Goal: Use online tool/utility: Utilize a website feature to perform a specific function

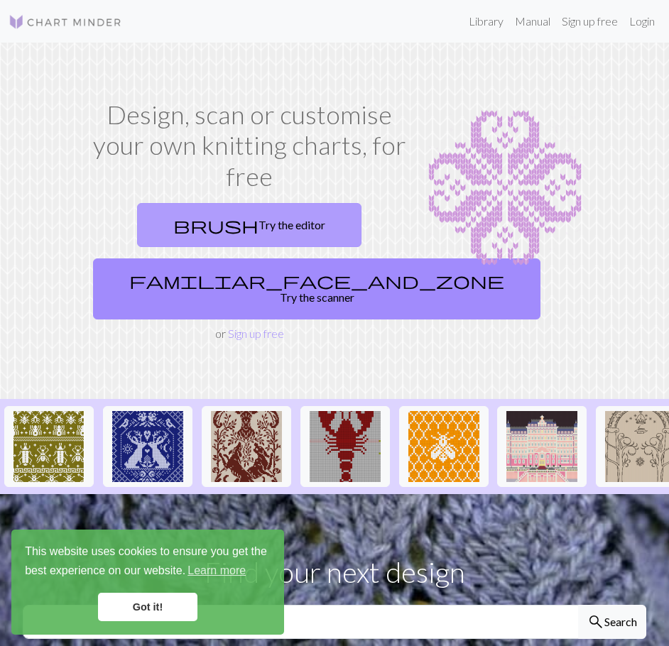
click at [268, 221] on link "brush Try the editor" at bounding box center [249, 225] width 224 height 44
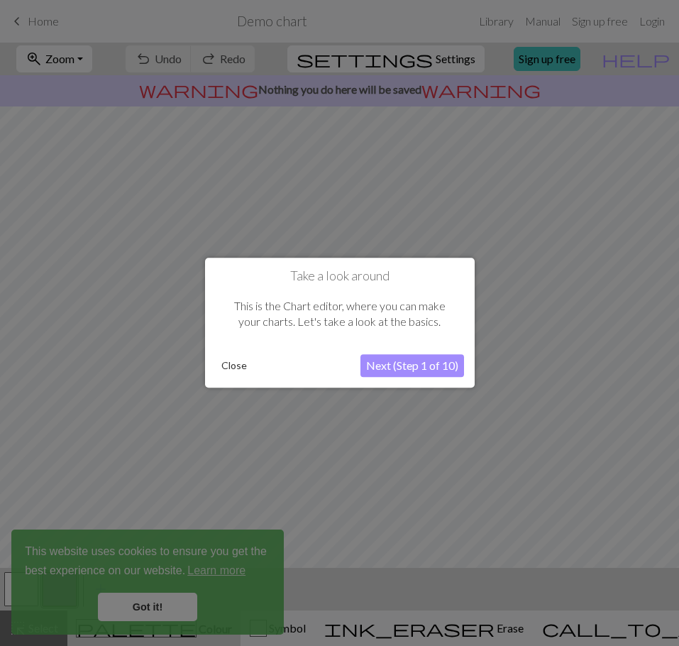
click at [221, 370] on button "Close" at bounding box center [234, 366] width 37 height 21
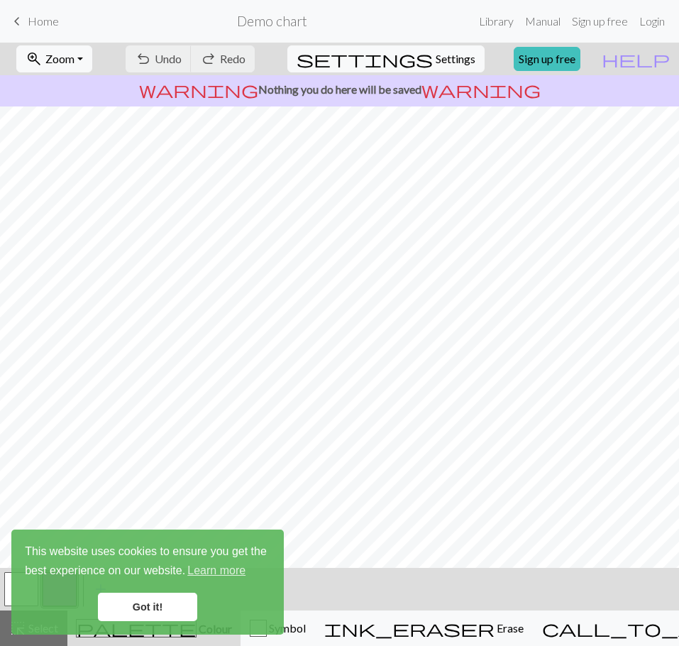
click at [229, 62] on div "undo Undo Undo redo Redo Redo" at bounding box center [190, 59] width 138 height 33
drag, startPoint x: 177, startPoint y: 610, endPoint x: 185, endPoint y: 610, distance: 7.8
click at [178, 610] on link "Got it!" at bounding box center [147, 607] width 99 height 28
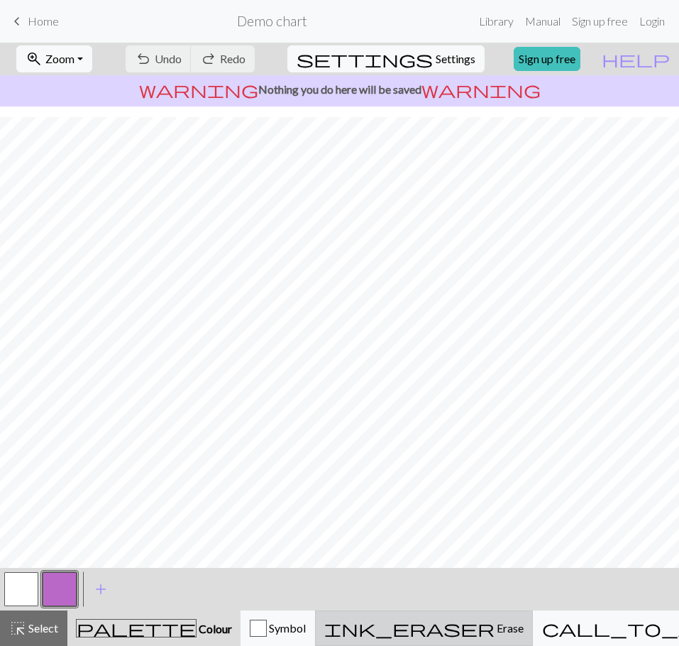
click at [423, 634] on div "ink_eraser Erase Erase" at bounding box center [423, 628] width 199 height 17
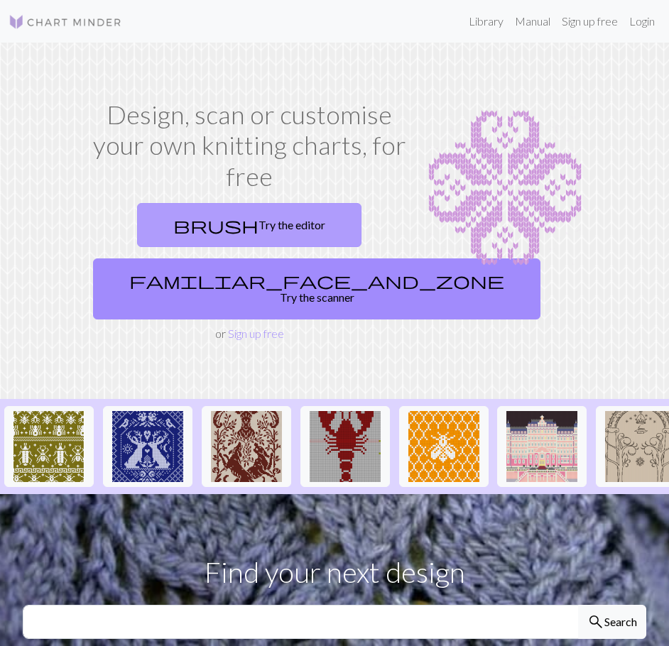
click at [315, 230] on link "brush Try the editor" at bounding box center [249, 225] width 224 height 44
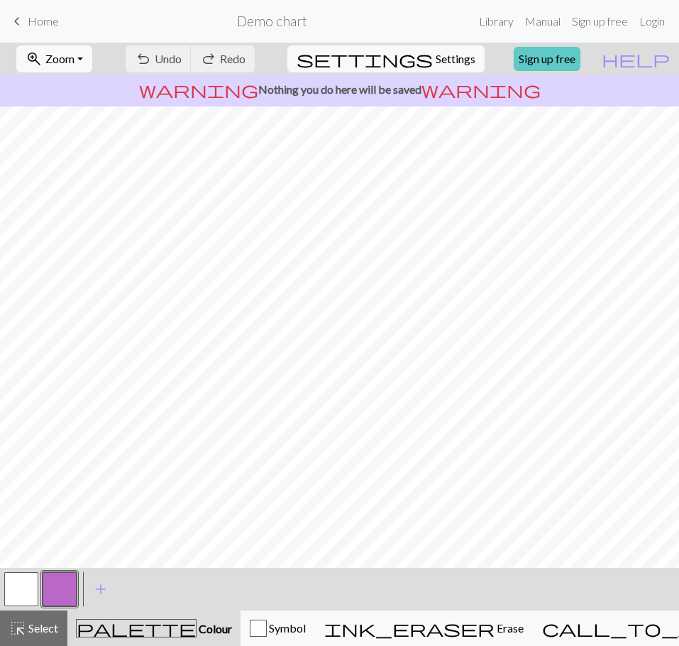
click at [556, 62] on link "Sign up free" at bounding box center [547, 59] width 67 height 24
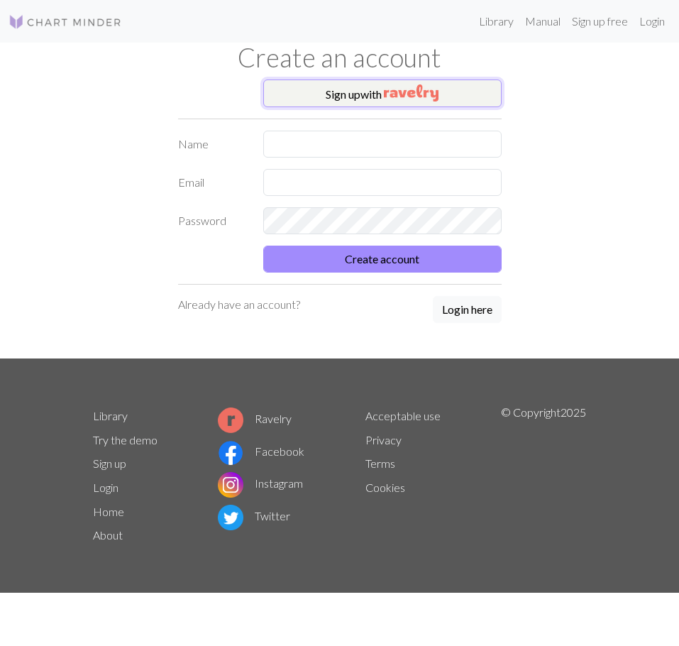
click at [325, 85] on button "Sign up with" at bounding box center [382, 93] width 238 height 28
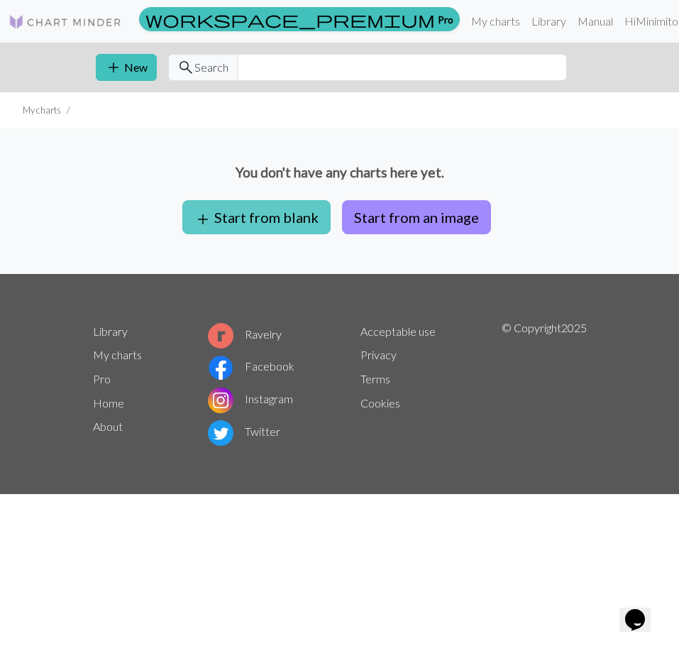
click at [300, 220] on button "add Start from blank" at bounding box center [256, 217] width 148 height 34
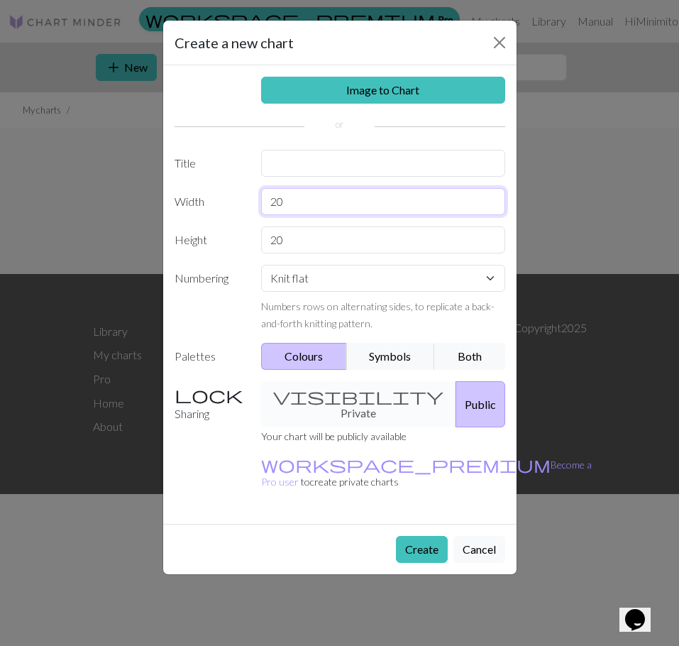
drag, startPoint x: 308, startPoint y: 203, endPoint x: 278, endPoint y: 201, distance: 29.9
click at [278, 201] on input "20" at bounding box center [383, 201] width 244 height 27
click at [355, 197] on input "20" at bounding box center [383, 201] width 244 height 27
drag, startPoint x: 316, startPoint y: 194, endPoint x: 247, endPoint y: 196, distance: 68.9
click at [247, 196] on div "Width 20" at bounding box center [340, 201] width 348 height 27
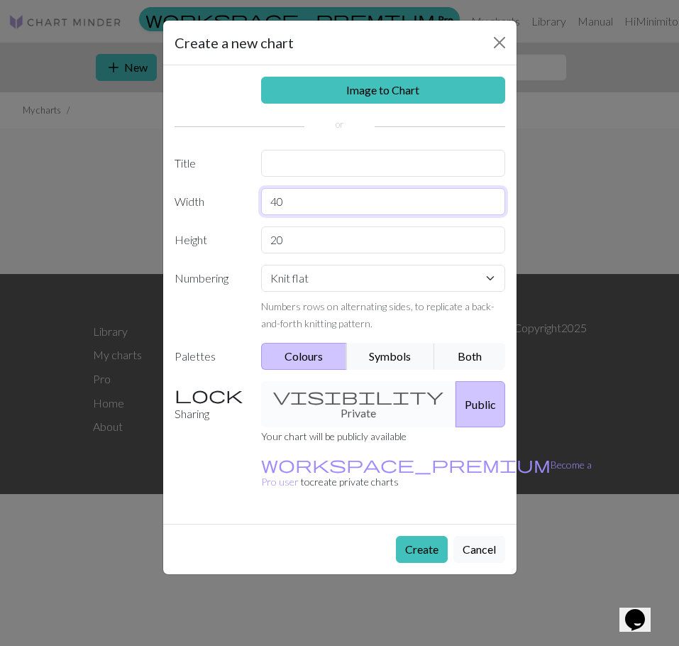
type input "40"
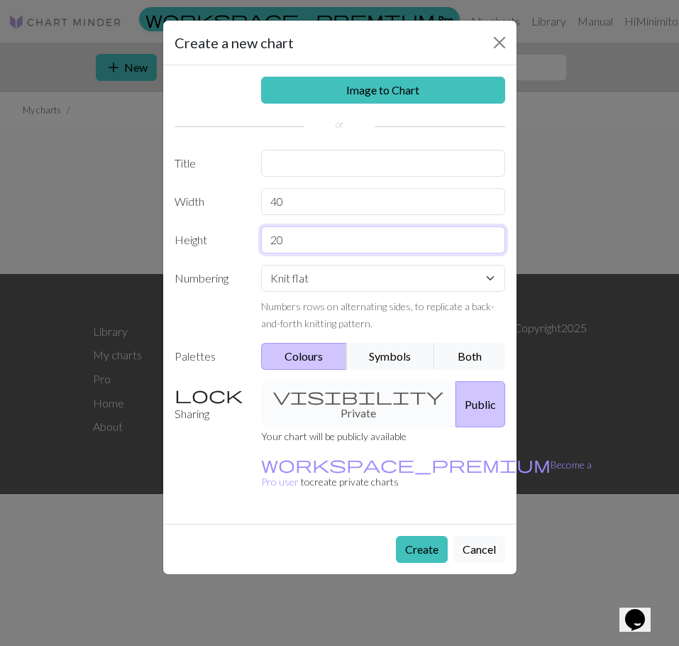
click at [294, 235] on input "20" at bounding box center [383, 239] width 244 height 27
drag, startPoint x: 308, startPoint y: 242, endPoint x: 235, endPoint y: 234, distance: 73.6
click at [235, 234] on div "Height 20" at bounding box center [340, 239] width 348 height 27
type input "60"
click at [425, 536] on button "Create" at bounding box center [422, 549] width 52 height 27
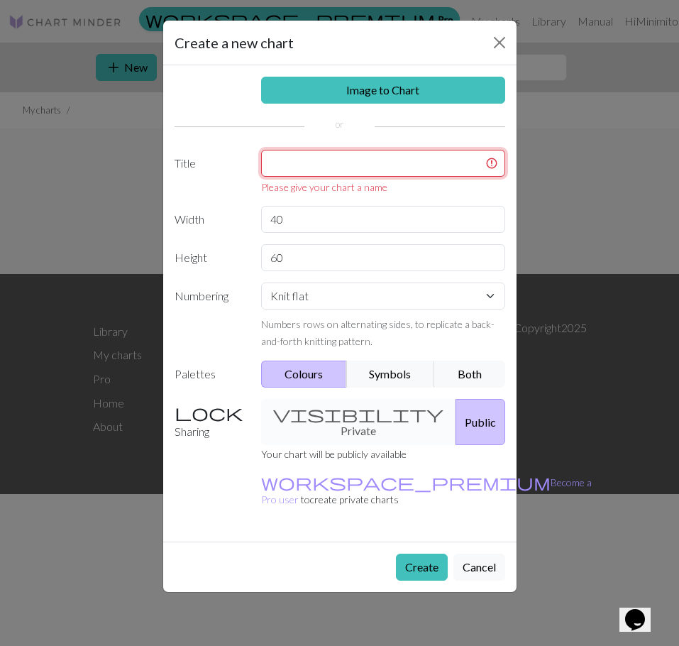
click at [355, 166] on input "text" at bounding box center [383, 163] width 244 height 27
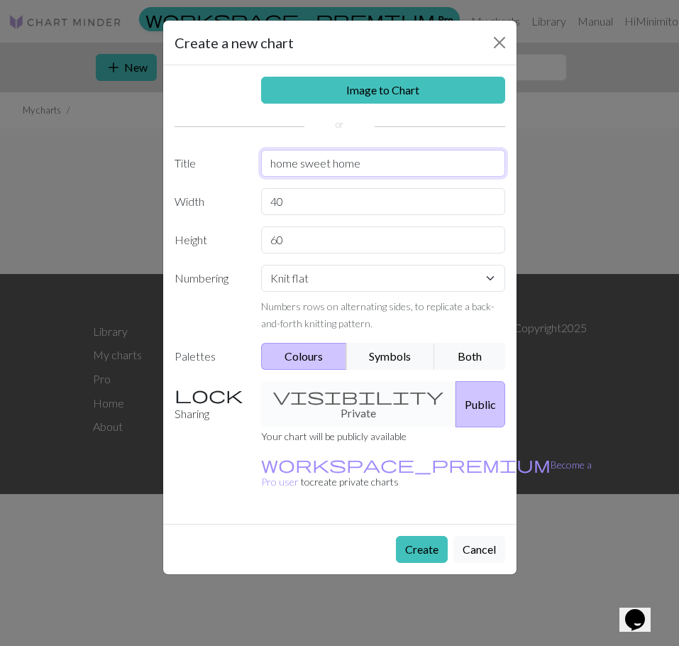
type input "home sweet home"
click at [426, 536] on button "Create" at bounding box center [422, 549] width 52 height 27
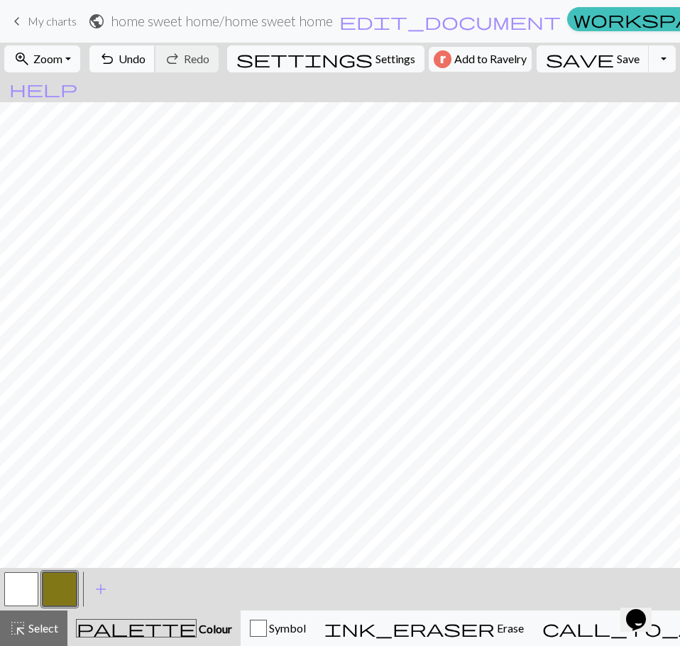
click at [155, 67] on button "undo Undo Undo" at bounding box center [122, 58] width 66 height 27
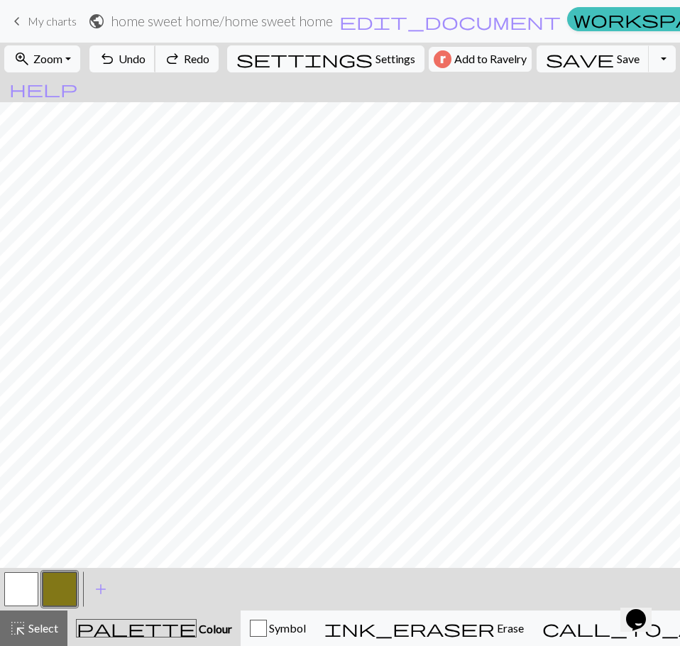
click at [155, 67] on button "undo Undo Undo" at bounding box center [122, 58] width 66 height 27
click at [155, 68] on button "undo Undo Undo" at bounding box center [122, 58] width 66 height 27
drag, startPoint x: 36, startPoint y: 583, endPoint x: 33, endPoint y: 568, distance: 15.3
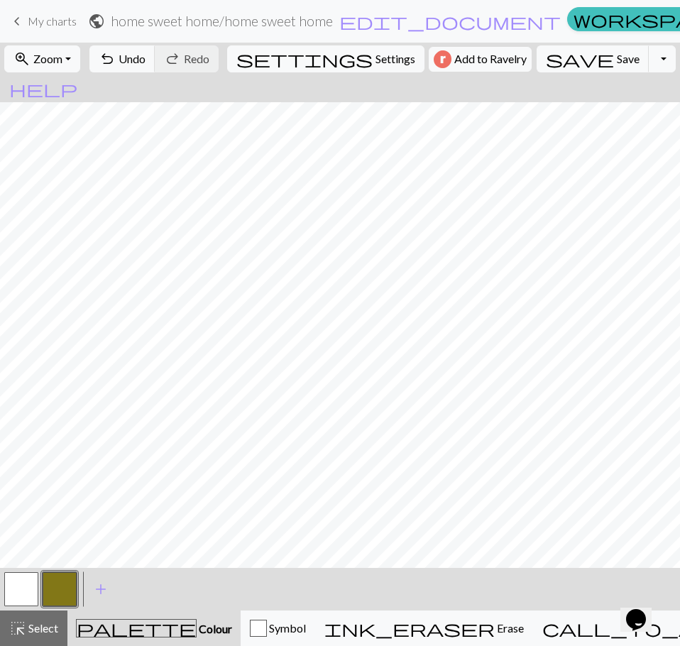
click at [36, 582] on button "button" at bounding box center [21, 589] width 34 height 34
click at [73, 581] on button "button" at bounding box center [60, 589] width 34 height 34
click at [37, 584] on button "button" at bounding box center [21, 589] width 34 height 34
click at [59, 581] on button "button" at bounding box center [60, 589] width 34 height 34
click at [29, 576] on button "button" at bounding box center [21, 589] width 34 height 34
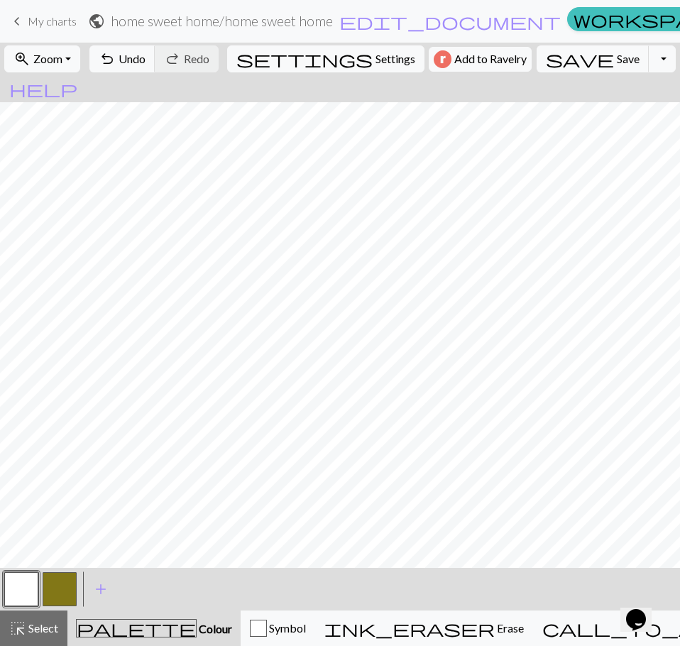
click at [74, 583] on button "button" at bounding box center [60, 589] width 34 height 34
drag, startPoint x: 26, startPoint y: 589, endPoint x: 57, endPoint y: 568, distance: 37.4
click at [28, 589] on button "button" at bounding box center [21, 589] width 34 height 34
click at [50, 582] on button "button" at bounding box center [60, 589] width 34 height 34
click at [31, 598] on button "button" at bounding box center [21, 589] width 34 height 34
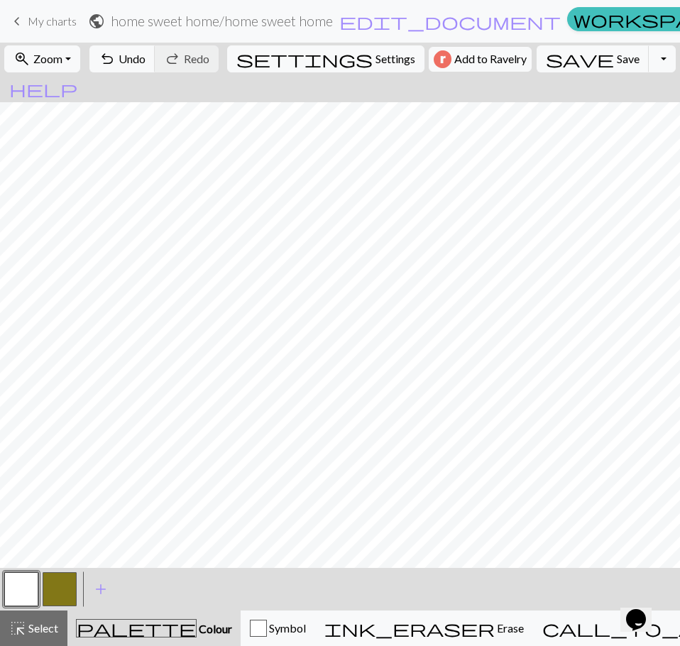
click at [31, 586] on button "button" at bounding box center [21, 589] width 34 height 34
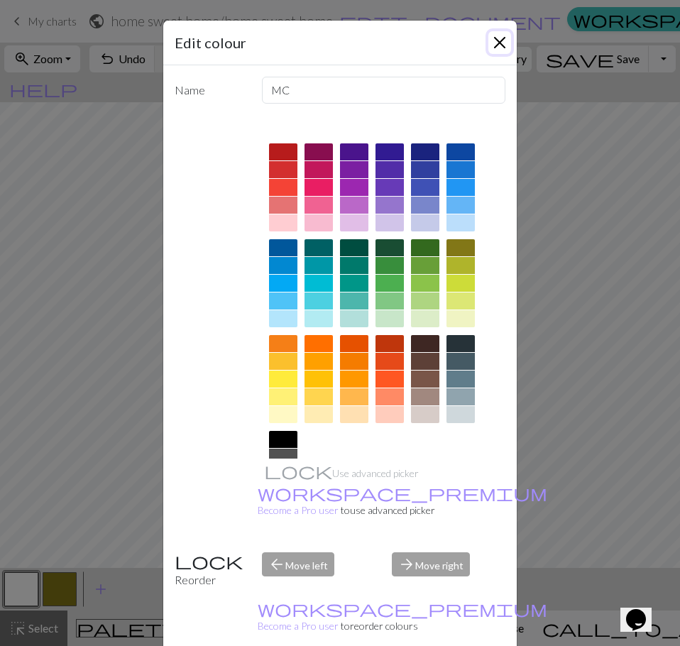
drag, startPoint x: 498, startPoint y: 40, endPoint x: 491, endPoint y: 70, distance: 30.6
click at [498, 41] on button "Close" at bounding box center [499, 42] width 23 height 23
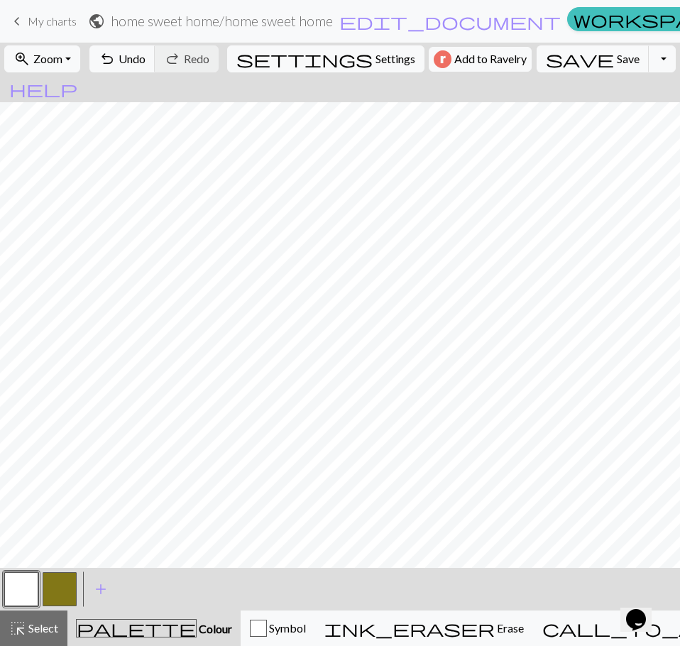
click at [33, 589] on button "button" at bounding box center [21, 589] width 34 height 34
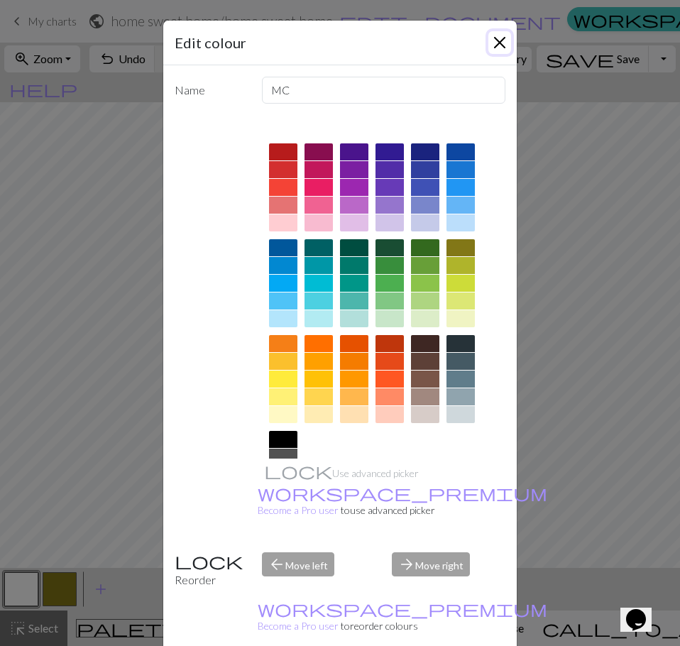
click at [499, 36] on button "Close" at bounding box center [499, 42] width 23 height 23
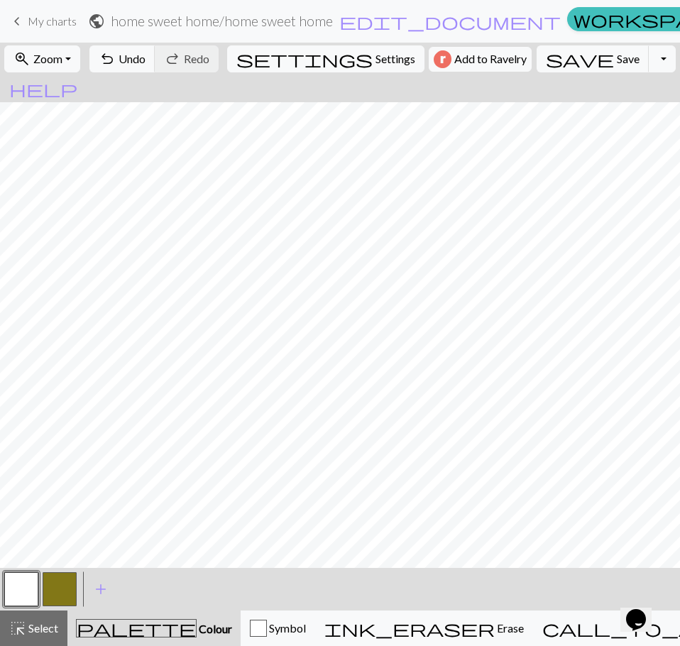
click at [63, 573] on button "button" at bounding box center [60, 589] width 34 height 34
click at [32, 590] on button "button" at bounding box center [21, 589] width 34 height 34
click at [53, 584] on button "button" at bounding box center [60, 589] width 34 height 34
drag, startPoint x: 28, startPoint y: 588, endPoint x: 54, endPoint y: 569, distance: 31.9
click at [28, 588] on button "button" at bounding box center [21, 589] width 34 height 34
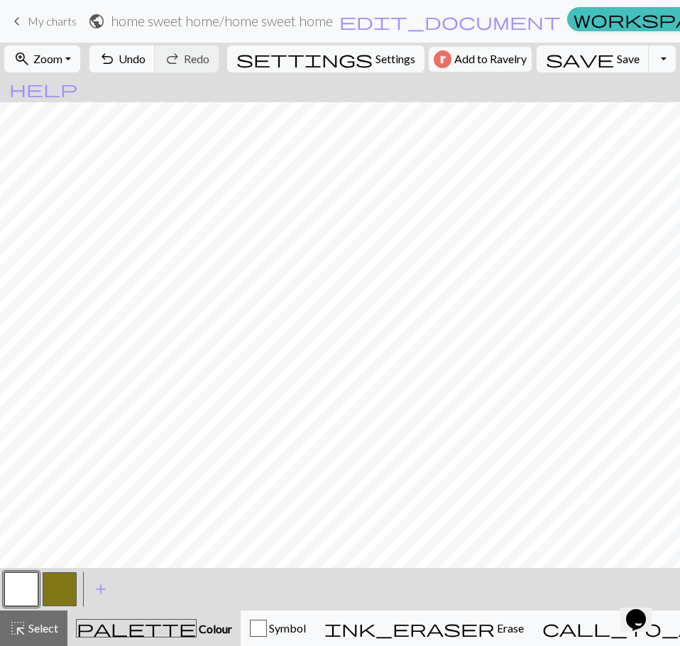
click at [50, 590] on button "button" at bounding box center [60, 589] width 34 height 34
click at [32, 577] on button "button" at bounding box center [21, 589] width 34 height 34
click at [53, 593] on button "button" at bounding box center [60, 589] width 34 height 34
drag, startPoint x: 14, startPoint y: 585, endPoint x: 26, endPoint y: 568, distance: 19.9
click at [17, 583] on button "button" at bounding box center [21, 589] width 34 height 34
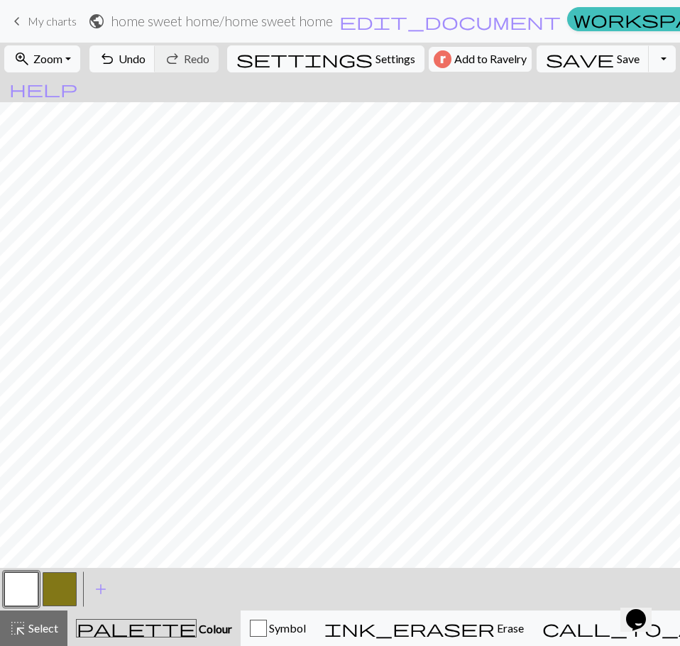
click at [51, 586] on button "button" at bounding box center [60, 589] width 34 height 34
click at [32, 582] on button "button" at bounding box center [21, 589] width 34 height 34
click at [53, 588] on button "button" at bounding box center [60, 589] width 34 height 34
click at [23, 578] on button "button" at bounding box center [21, 589] width 34 height 34
click at [63, 583] on button "button" at bounding box center [60, 589] width 34 height 34
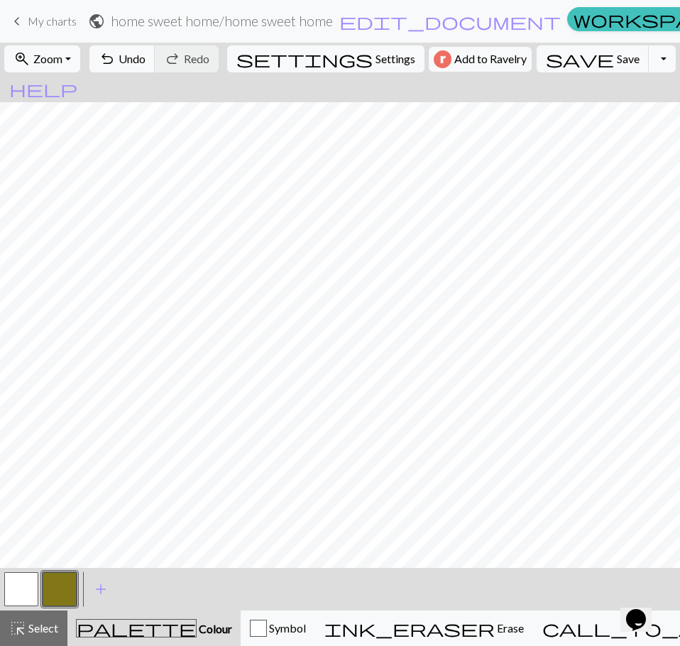
click at [28, 581] on button "button" at bounding box center [21, 589] width 34 height 34
click at [57, 597] on button "button" at bounding box center [60, 589] width 34 height 34
click at [28, 588] on button "button" at bounding box center [21, 589] width 34 height 34
click at [52, 594] on button "button" at bounding box center [60, 589] width 34 height 34
drag, startPoint x: 39, startPoint y: 631, endPoint x: 50, endPoint y: 617, distance: 17.6
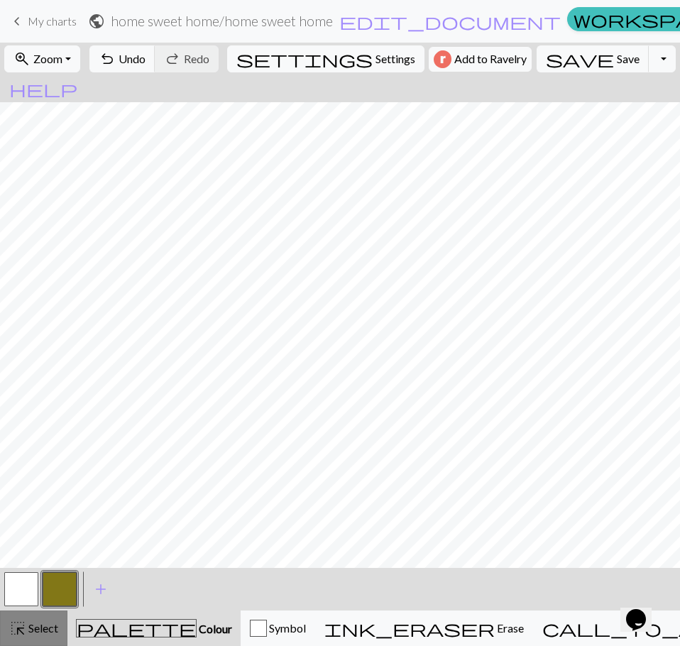
click at [39, 632] on span "Select" at bounding box center [42, 627] width 32 height 13
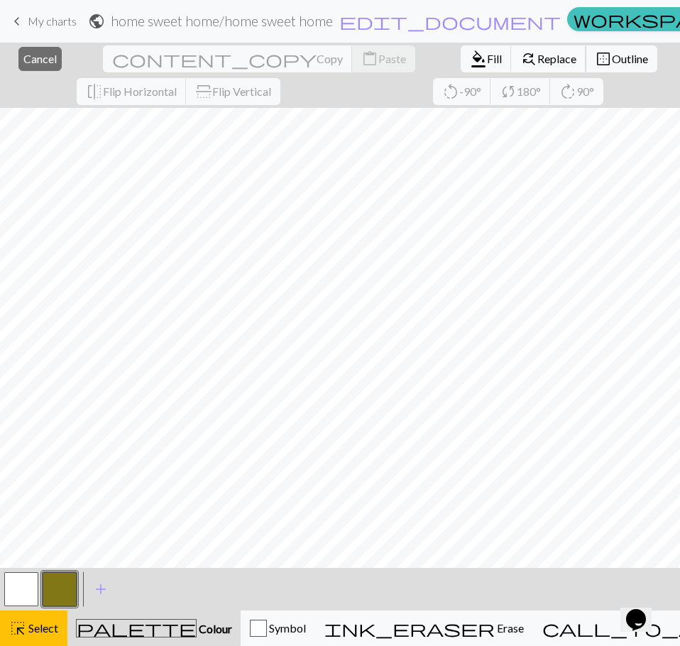
click at [537, 62] on span "Replace" at bounding box center [556, 58] width 39 height 13
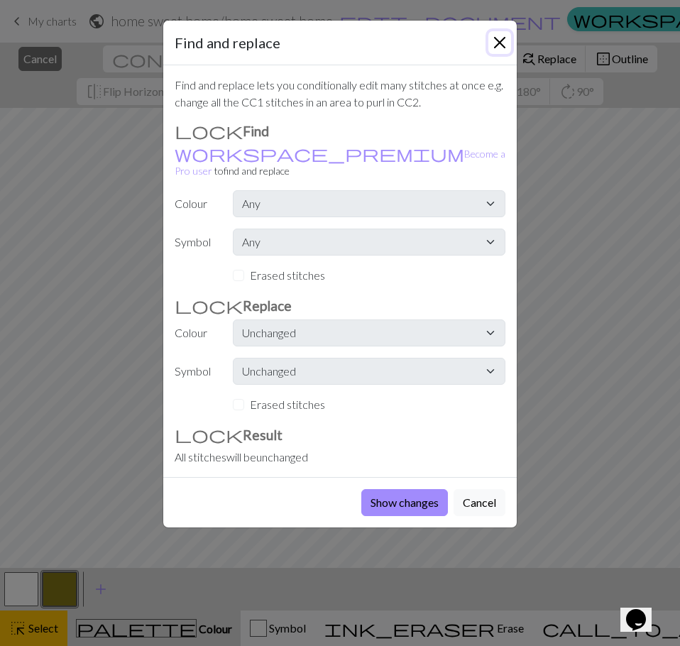
click at [497, 38] on button "Close" at bounding box center [499, 42] width 23 height 23
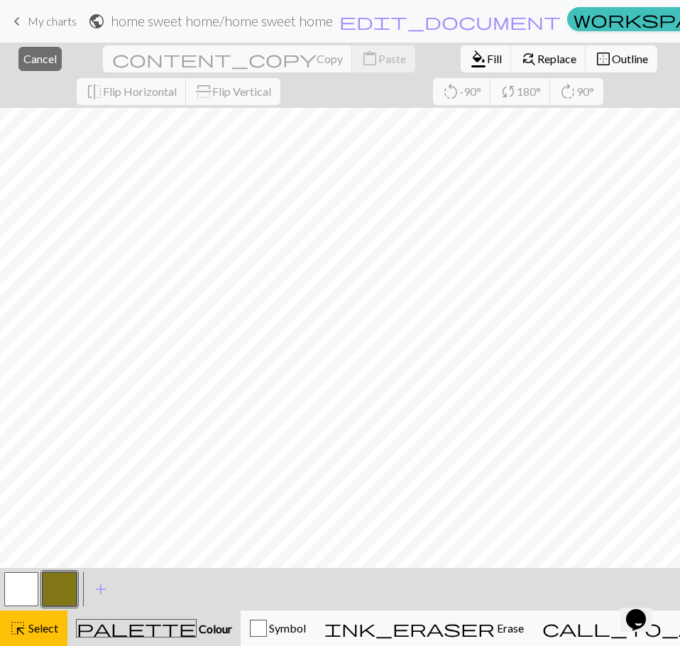
click at [70, 596] on button "button" at bounding box center [60, 589] width 34 height 34
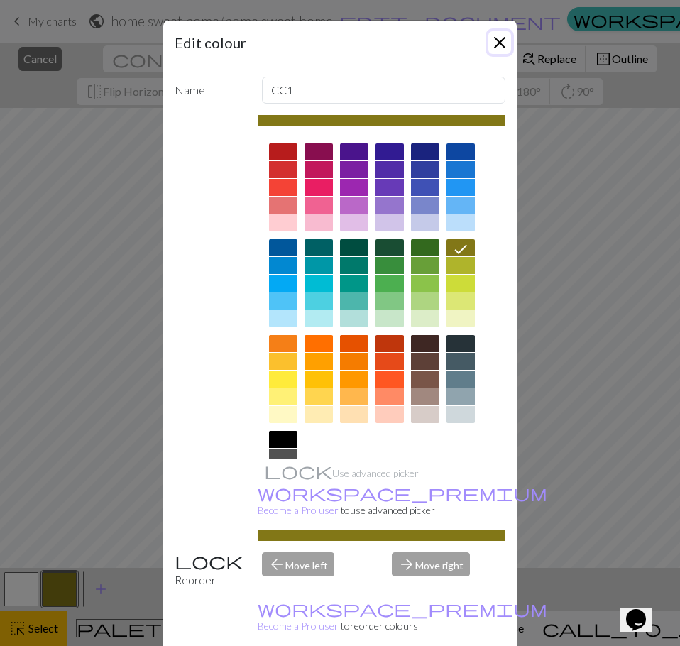
click at [499, 43] on button "Close" at bounding box center [499, 42] width 23 height 23
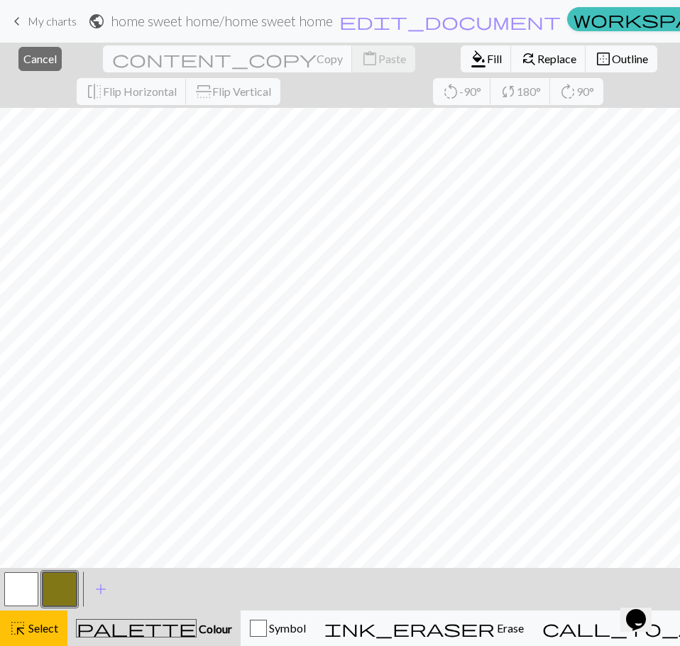
click at [29, 581] on button "button" at bounding box center [21, 589] width 34 height 34
click at [60, 590] on button "button" at bounding box center [60, 589] width 34 height 34
drag, startPoint x: 16, startPoint y: 584, endPoint x: 40, endPoint y: 559, distance: 35.6
click at [17, 584] on button "button" at bounding box center [21, 589] width 34 height 34
click at [23, 597] on button "button" at bounding box center [21, 589] width 34 height 34
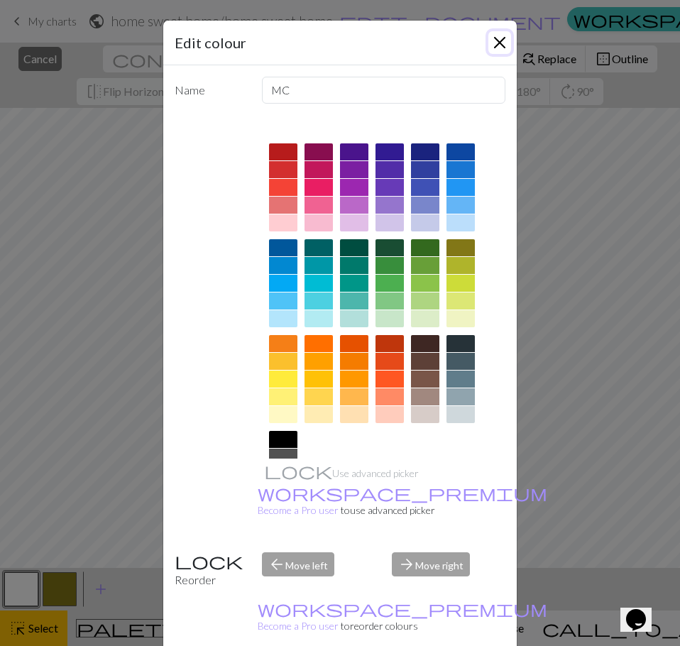
click at [496, 46] on button "Close" at bounding box center [499, 42] width 23 height 23
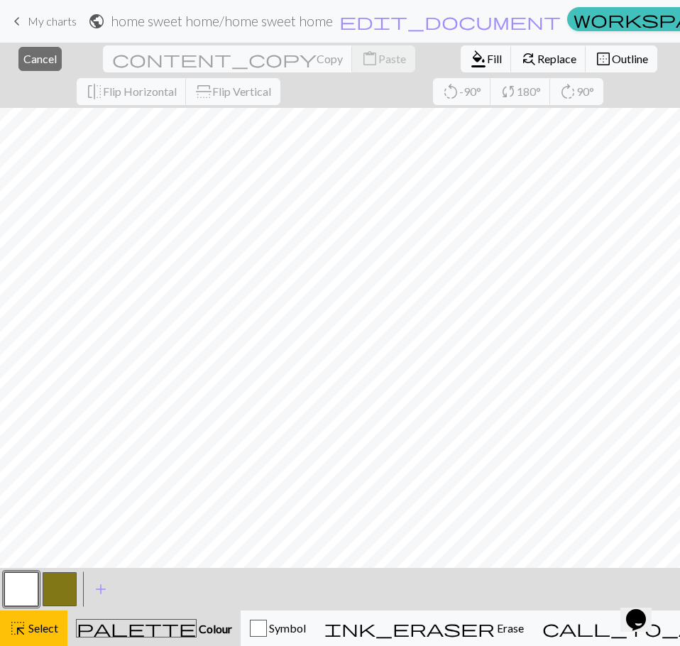
click at [197, 625] on span "Colour" at bounding box center [214, 628] width 35 height 13
click at [197, 624] on span "Colour" at bounding box center [214, 628] width 35 height 13
click at [197, 631] on span "Colour" at bounding box center [214, 628] width 35 height 13
click at [256, 622] on div "Symbol" at bounding box center [278, 628] width 56 height 17
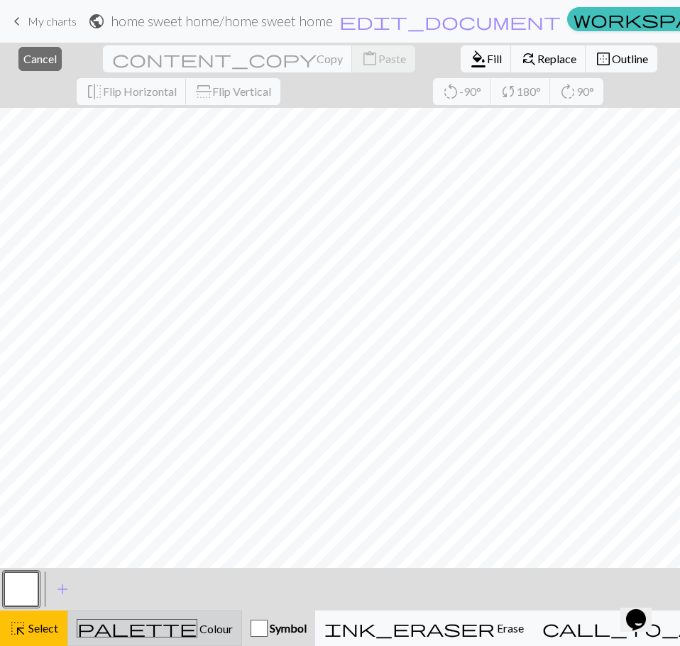
drag, startPoint x: 65, startPoint y: 628, endPoint x: 101, endPoint y: 632, distance: 37.1
click at [65, 629] on button "highlight_alt Select Select" at bounding box center [33, 627] width 67 height 35
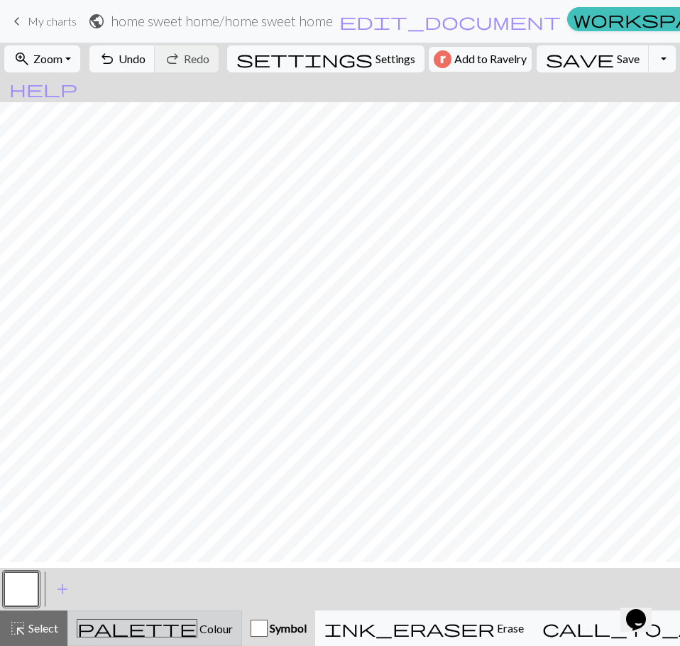
click at [102, 632] on div "palette Colour Colour" at bounding box center [155, 628] width 156 height 18
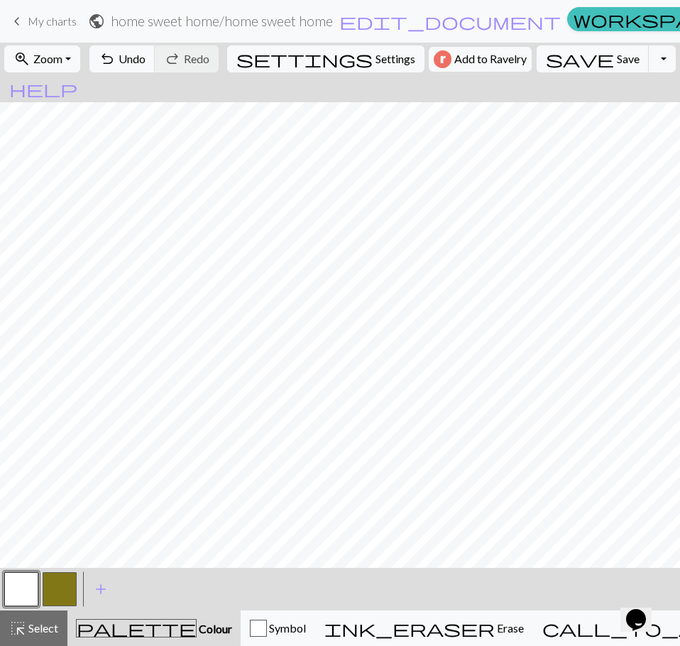
click at [21, 597] on button "button" at bounding box center [21, 589] width 34 height 34
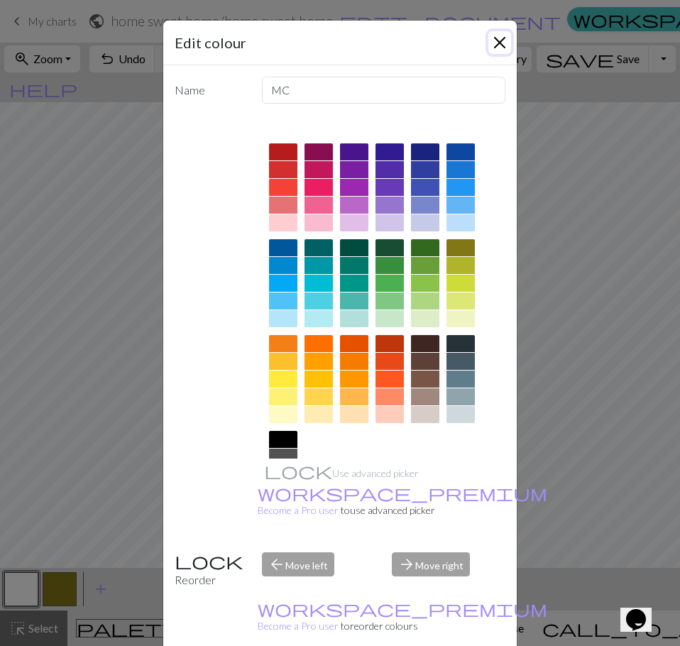
drag, startPoint x: 494, startPoint y: 39, endPoint x: 456, endPoint y: 66, distance: 46.9
click at [494, 40] on button "Close" at bounding box center [499, 42] width 23 height 23
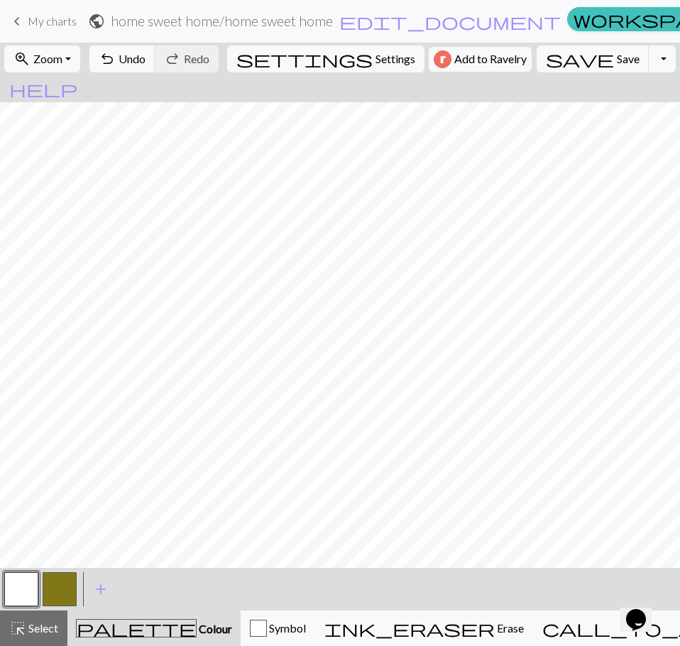
drag, startPoint x: 58, startPoint y: 580, endPoint x: 65, endPoint y: 568, distance: 13.4
click at [60, 580] on button "button" at bounding box center [60, 589] width 34 height 34
click at [26, 589] on button "button" at bounding box center [21, 589] width 34 height 34
click at [61, 586] on button "button" at bounding box center [60, 589] width 34 height 34
click at [31, 585] on button "button" at bounding box center [21, 589] width 34 height 34
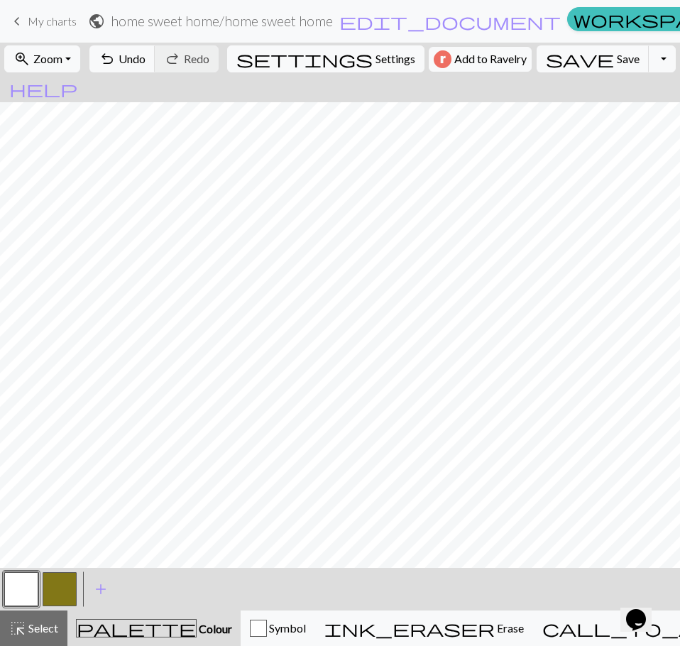
click at [71, 579] on button "button" at bounding box center [60, 589] width 34 height 34
click at [32, 583] on button "button" at bounding box center [21, 589] width 34 height 34
drag, startPoint x: 62, startPoint y: 583, endPoint x: 76, endPoint y: 568, distance: 20.6
click at [62, 583] on button "button" at bounding box center [60, 589] width 34 height 34
click at [22, 588] on button "button" at bounding box center [21, 589] width 34 height 34
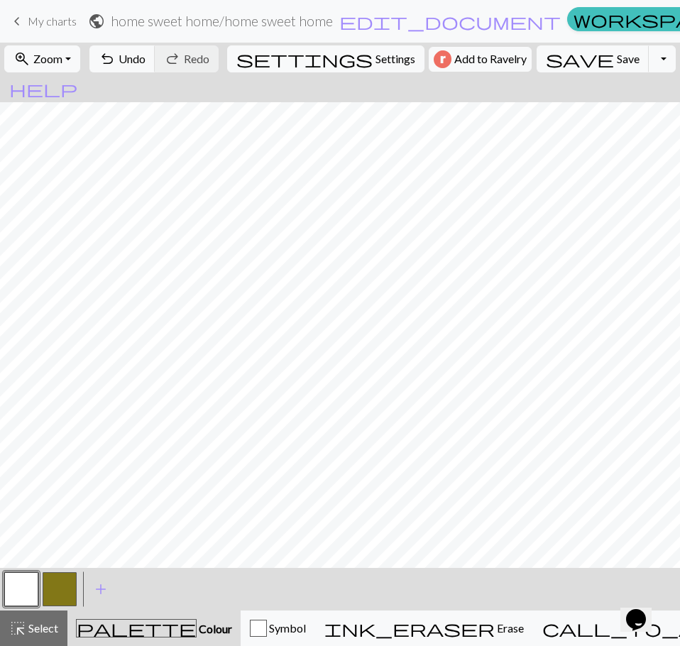
click at [65, 580] on button "button" at bounding box center [60, 589] width 34 height 34
click at [9, 590] on button "button" at bounding box center [21, 589] width 34 height 34
click at [62, 583] on button "button" at bounding box center [60, 589] width 34 height 34
click at [29, 580] on button "button" at bounding box center [21, 589] width 34 height 34
click at [67, 575] on button "button" at bounding box center [60, 589] width 34 height 34
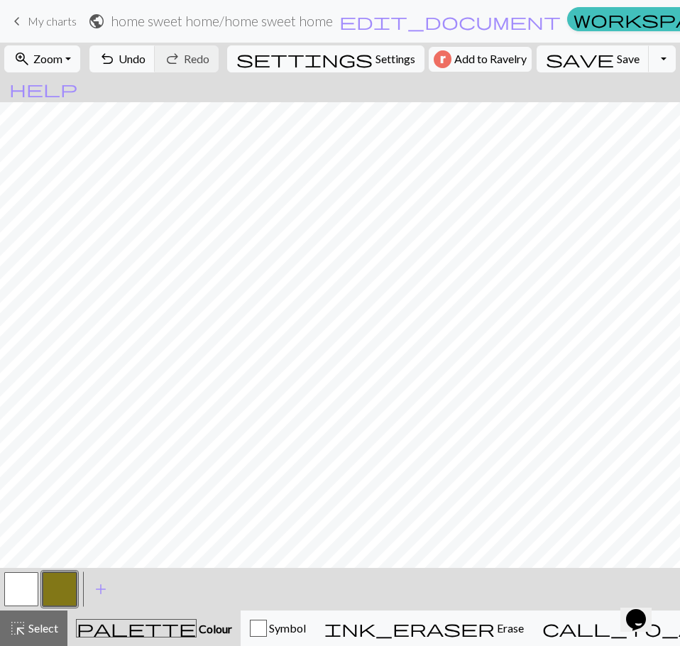
drag, startPoint x: 13, startPoint y: 586, endPoint x: 26, endPoint y: 586, distance: 12.1
click at [21, 586] on button "button" at bounding box center [21, 589] width 34 height 34
click at [70, 576] on button "button" at bounding box center [60, 589] width 34 height 34
drag, startPoint x: 19, startPoint y: 586, endPoint x: 31, endPoint y: 568, distance: 20.9
click at [19, 584] on button "button" at bounding box center [21, 589] width 34 height 34
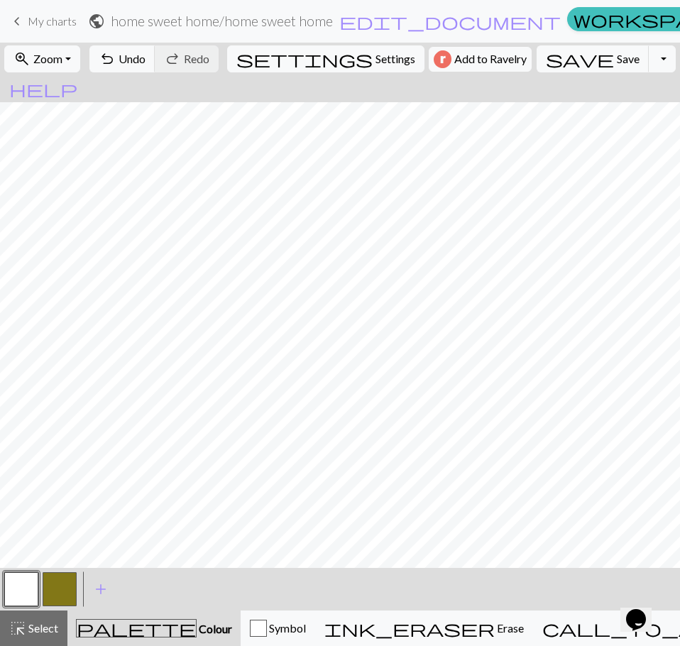
click at [55, 579] on button "button" at bounding box center [60, 589] width 34 height 34
click at [30, 582] on button "button" at bounding box center [21, 589] width 34 height 34
drag, startPoint x: 53, startPoint y: 583, endPoint x: 67, endPoint y: 573, distance: 16.3
click at [55, 583] on button "button" at bounding box center [60, 589] width 34 height 34
click at [26, 592] on button "button" at bounding box center [21, 589] width 34 height 34
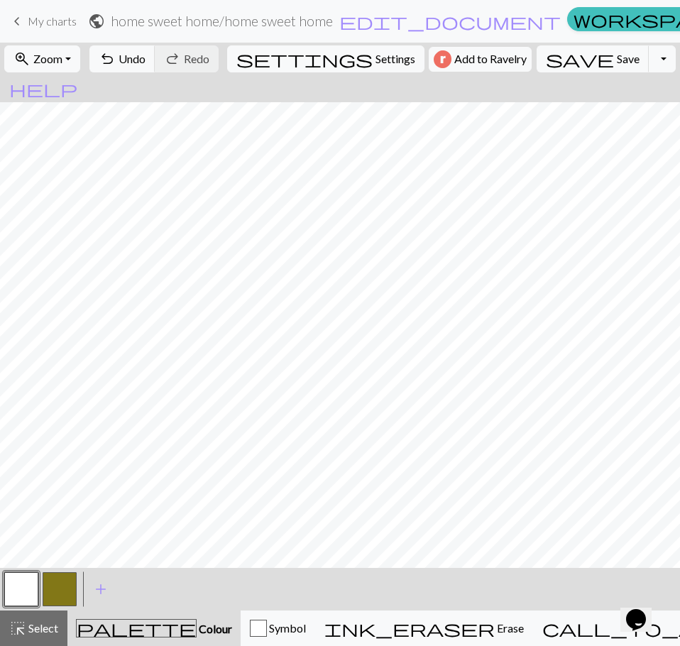
click at [63, 593] on button "button" at bounding box center [60, 589] width 34 height 34
click at [40, 585] on div at bounding box center [21, 589] width 38 height 38
click at [26, 587] on button "button" at bounding box center [21, 589] width 34 height 34
drag, startPoint x: 56, startPoint y: 588, endPoint x: 69, endPoint y: 569, distance: 23.0
click at [57, 587] on button "button" at bounding box center [60, 589] width 34 height 34
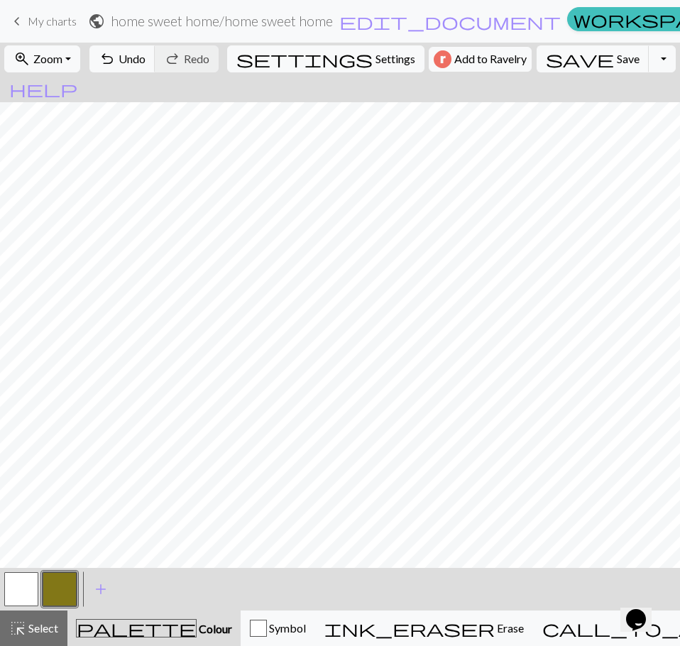
click at [22, 588] on button "button" at bounding box center [21, 589] width 34 height 34
click at [60, 586] on button "button" at bounding box center [60, 589] width 34 height 34
click at [23, 591] on button "button" at bounding box center [21, 589] width 34 height 34
click at [67, 586] on button "button" at bounding box center [60, 589] width 34 height 34
click at [26, 589] on button "button" at bounding box center [21, 589] width 34 height 34
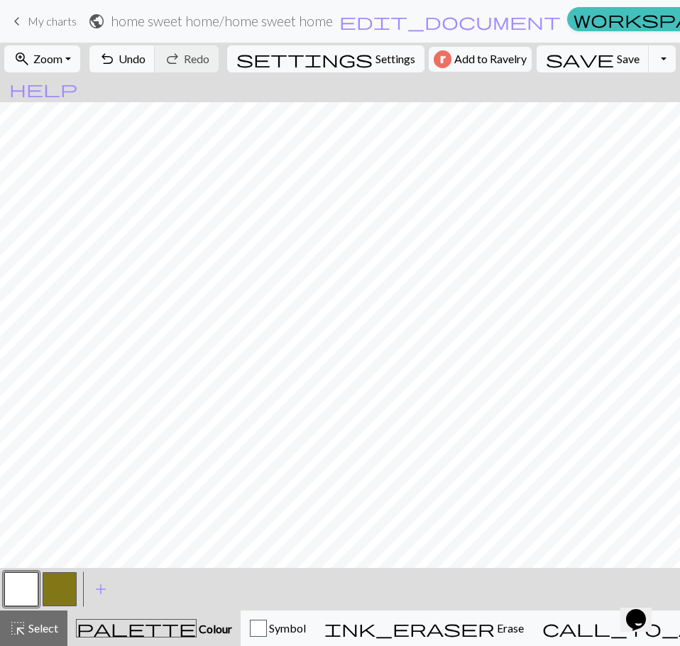
click at [55, 598] on button "button" at bounding box center [60, 589] width 34 height 34
click at [23, 584] on button "button" at bounding box center [21, 589] width 34 height 34
click at [61, 590] on button "button" at bounding box center [60, 589] width 34 height 34
drag, startPoint x: 14, startPoint y: 586, endPoint x: 26, endPoint y: 579, distance: 13.7
click at [15, 586] on button "button" at bounding box center [21, 589] width 34 height 34
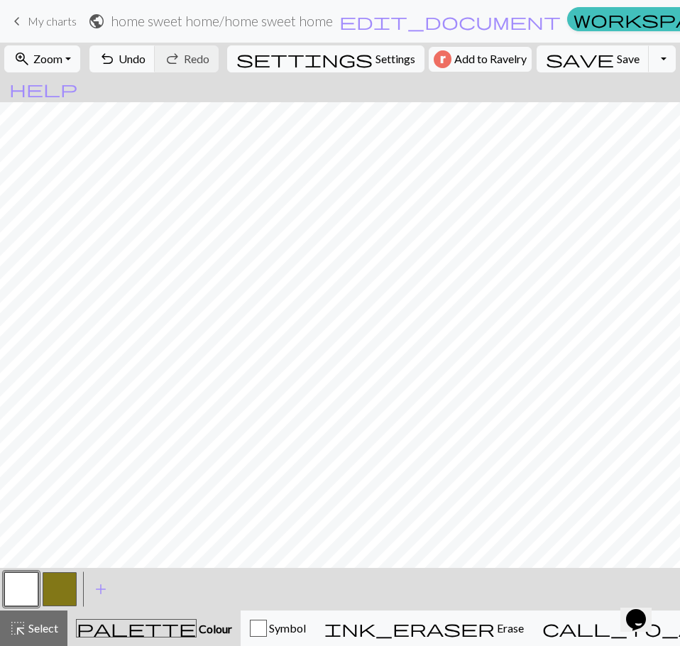
click at [52, 594] on button "button" at bounding box center [60, 589] width 34 height 34
click at [38, 590] on button "button" at bounding box center [21, 589] width 34 height 34
click at [55, 594] on button "button" at bounding box center [60, 589] width 34 height 34
click at [28, 588] on button "button" at bounding box center [21, 589] width 34 height 34
click at [70, 585] on button "button" at bounding box center [60, 589] width 34 height 34
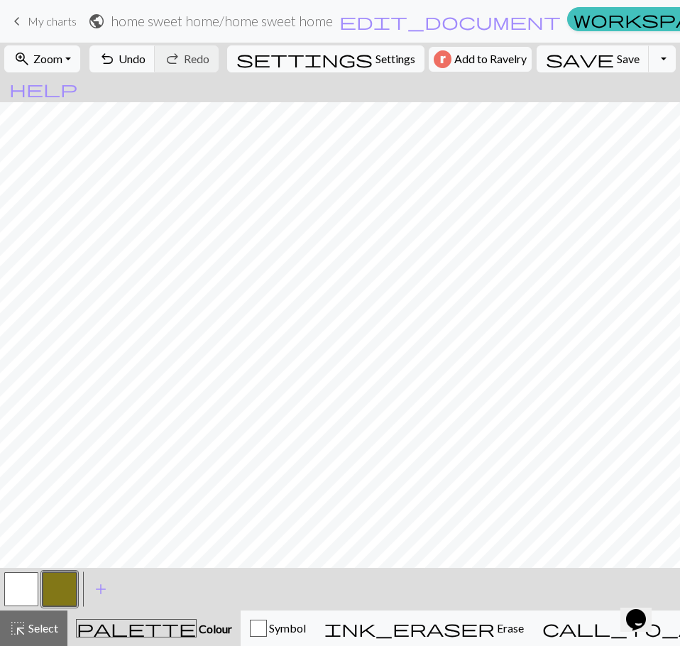
drag, startPoint x: 29, startPoint y: 583, endPoint x: 53, endPoint y: 569, distance: 27.6
click at [30, 583] on button "button" at bounding box center [21, 589] width 34 height 34
click at [52, 583] on button "button" at bounding box center [60, 589] width 34 height 34
click at [13, 589] on button "button" at bounding box center [21, 589] width 34 height 34
click at [60, 596] on button "button" at bounding box center [60, 589] width 34 height 34
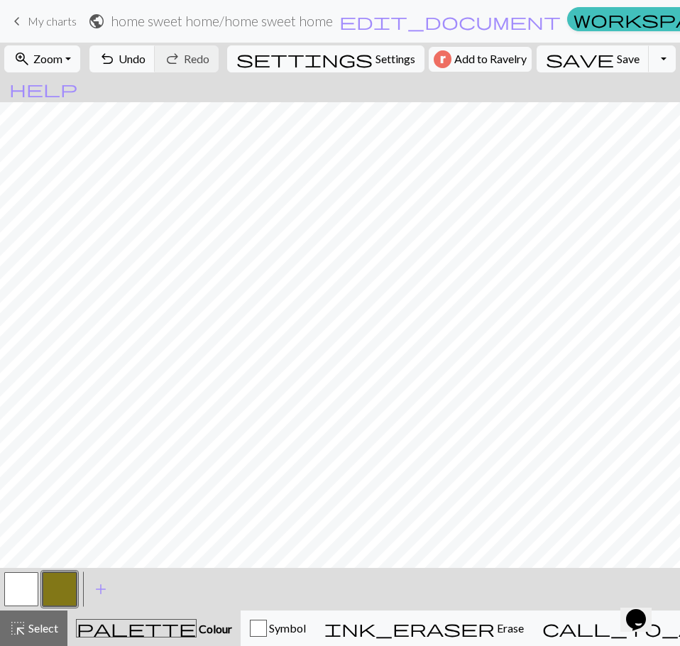
drag, startPoint x: 29, startPoint y: 586, endPoint x: 52, endPoint y: 571, distance: 27.6
click at [34, 582] on button "button" at bounding box center [21, 589] width 34 height 34
click at [70, 583] on button "button" at bounding box center [60, 589] width 34 height 34
click at [35, 592] on button "button" at bounding box center [21, 589] width 34 height 34
click at [61, 581] on button "button" at bounding box center [60, 589] width 34 height 34
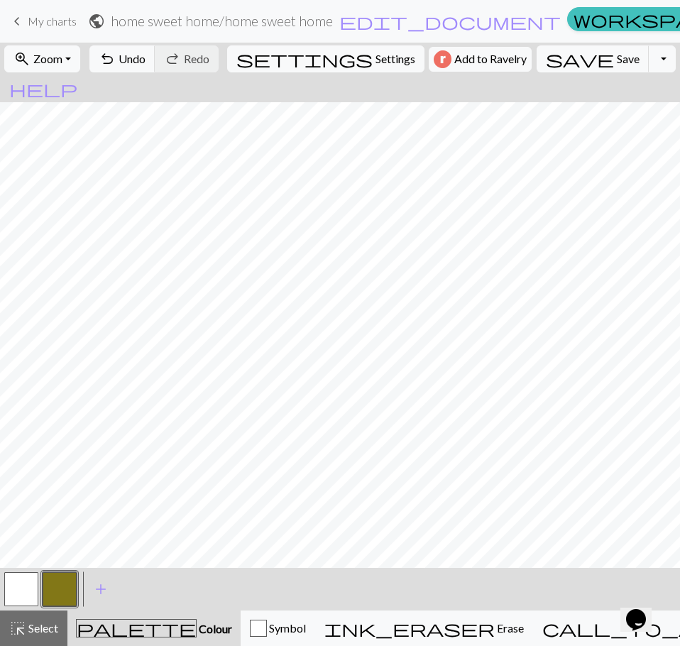
click at [28, 593] on button "button" at bounding box center [21, 589] width 34 height 34
click at [63, 597] on button "button" at bounding box center [60, 589] width 34 height 34
click at [97, 590] on span "add" at bounding box center [100, 589] width 17 height 20
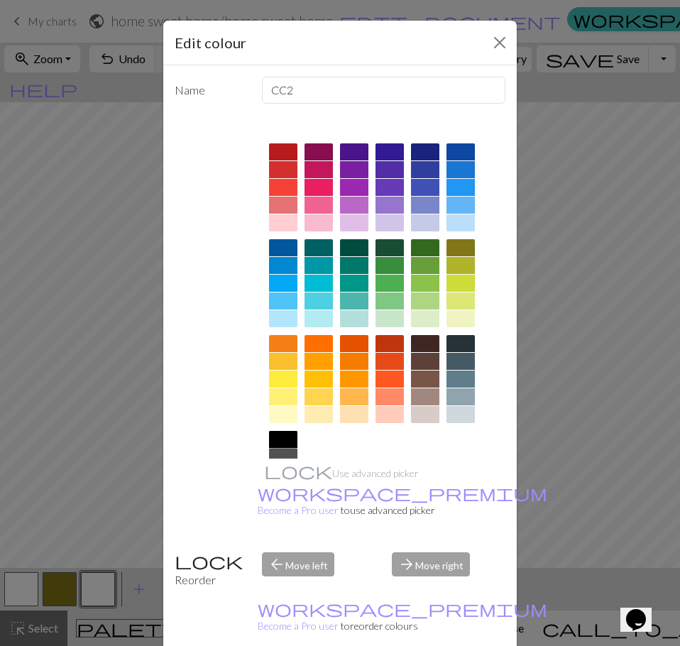
click at [275, 438] on div at bounding box center [283, 439] width 28 height 17
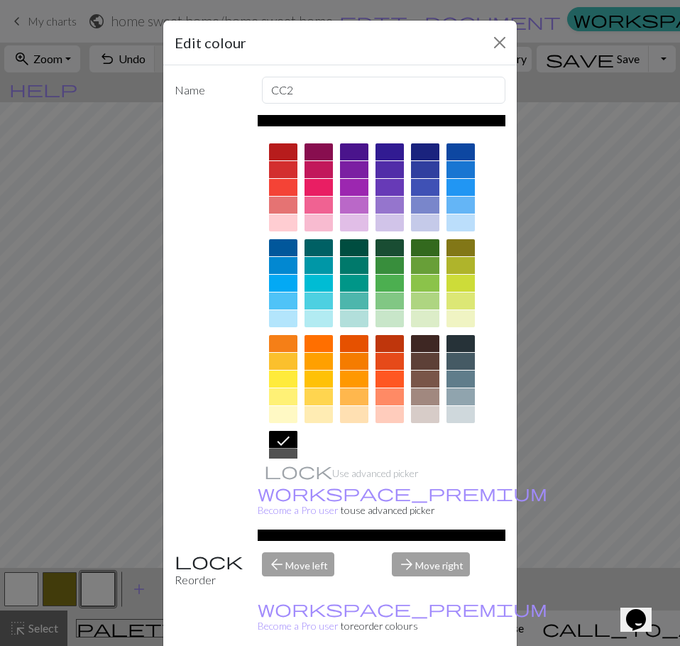
click at [382, 342] on div at bounding box center [389, 343] width 28 height 17
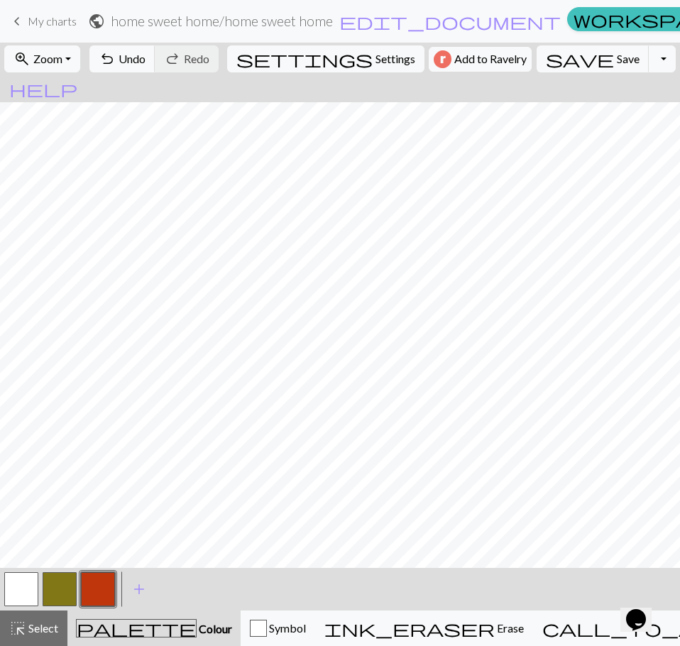
drag, startPoint x: 25, startPoint y: 586, endPoint x: 35, endPoint y: 569, distance: 19.7
click at [26, 584] on button "button" at bounding box center [21, 589] width 34 height 34
click at [93, 587] on button "button" at bounding box center [98, 589] width 34 height 34
drag, startPoint x: 21, startPoint y: 583, endPoint x: 29, endPoint y: 575, distance: 11.6
click at [23, 583] on button "button" at bounding box center [21, 589] width 34 height 34
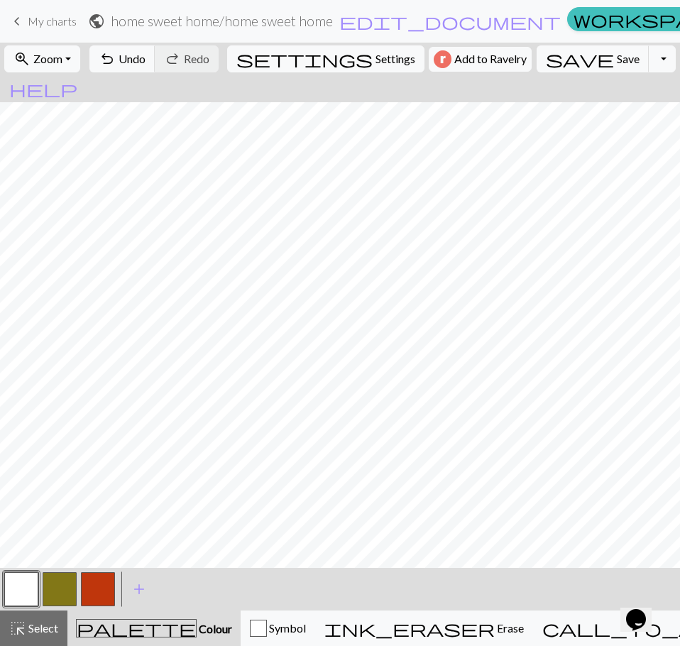
click at [93, 587] on button "button" at bounding box center [98, 589] width 34 height 34
click at [29, 584] on button "button" at bounding box center [21, 589] width 34 height 34
drag, startPoint x: 94, startPoint y: 586, endPoint x: 106, endPoint y: 568, distance: 20.9
click at [95, 584] on button "button" at bounding box center [98, 589] width 34 height 34
drag, startPoint x: 32, startPoint y: 586, endPoint x: 46, endPoint y: 570, distance: 21.1
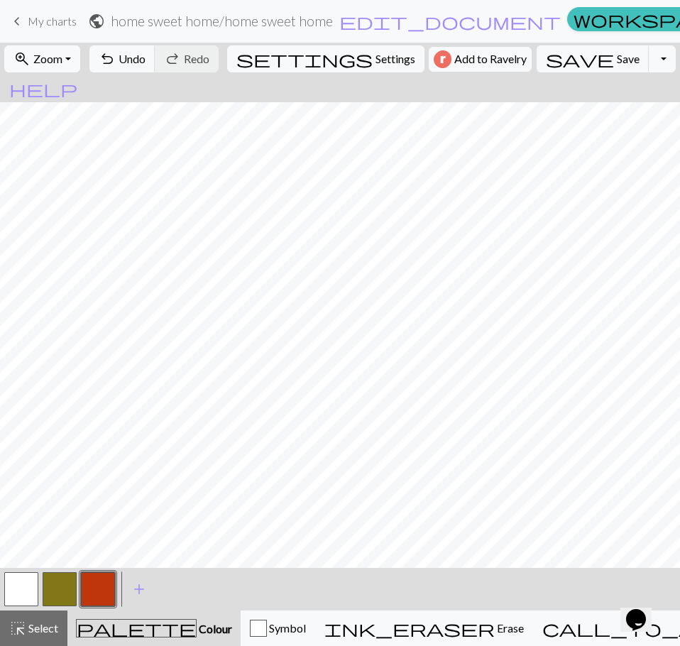
click at [33, 586] on button "button" at bounding box center [21, 589] width 34 height 34
click at [110, 593] on button "button" at bounding box center [98, 589] width 34 height 34
click at [33, 591] on button "button" at bounding box center [21, 589] width 34 height 34
click at [62, 592] on button "button" at bounding box center [60, 589] width 34 height 34
click at [29, 586] on button "button" at bounding box center [21, 589] width 34 height 34
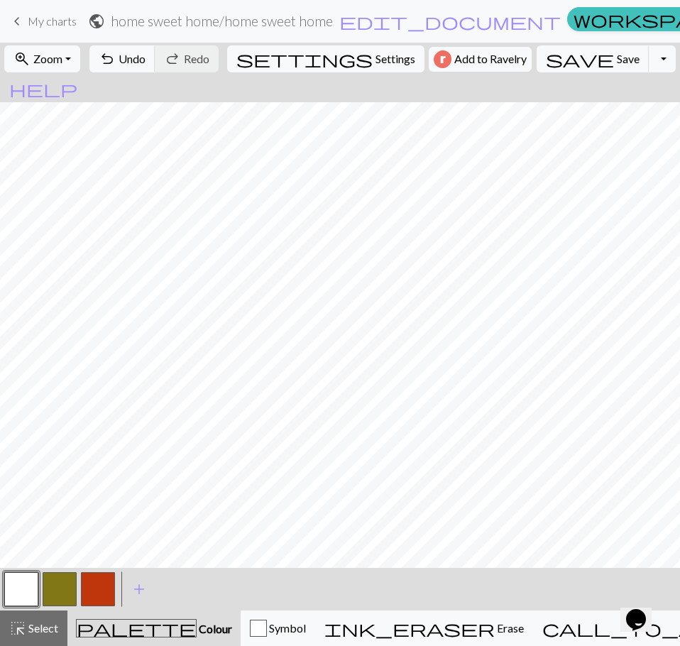
click at [60, 583] on button "button" at bounding box center [60, 589] width 34 height 34
click at [26, 595] on button "button" at bounding box center [21, 589] width 34 height 34
